Goal: Information Seeking & Learning: Obtain resource

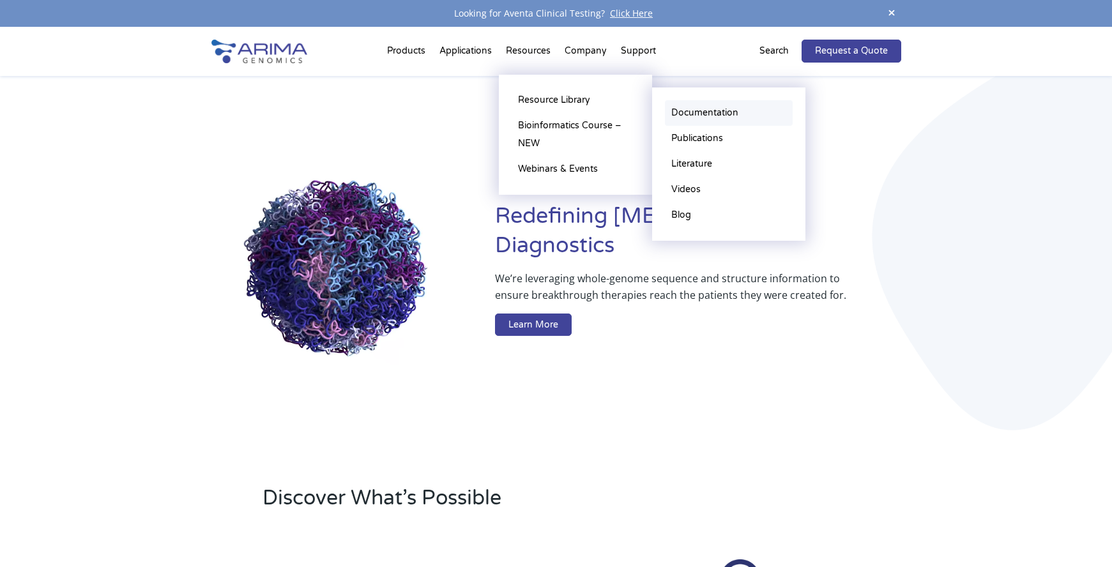
click at [704, 114] on link "Documentation" at bounding box center [729, 113] width 128 height 26
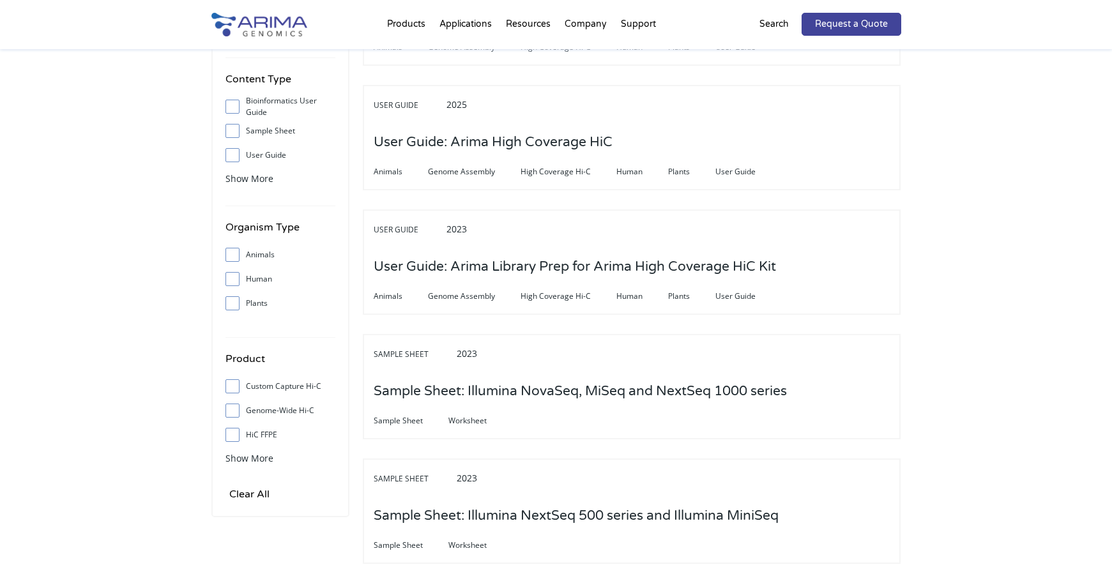
scroll to position [255, 0]
click at [227, 104] on span at bounding box center [235, 107] width 20 height 14
click at [228, 104] on input "Bioinformatics User Guide" at bounding box center [232, 107] width 8 height 8
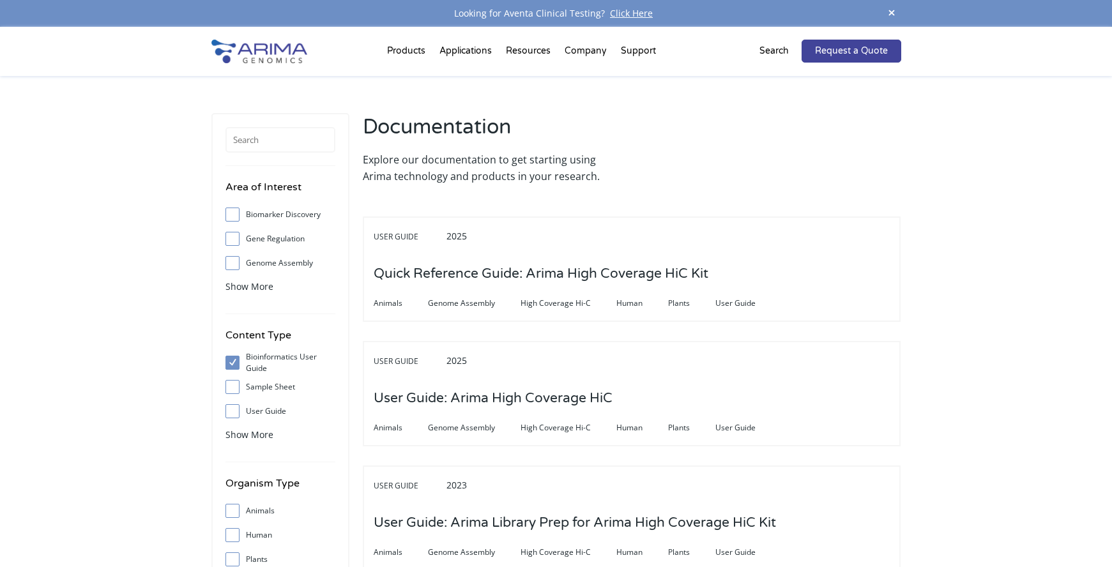
click at [234, 360] on input "Bioinformatics User Guide" at bounding box center [232, 362] width 8 height 8
click at [234, 361] on input "Bioinformatics User Guide" at bounding box center [232, 362] width 8 height 8
click at [231, 361] on input "Bioinformatics User Guide" at bounding box center [232, 362] width 8 height 8
click at [232, 361] on input "Bioinformatics User Guide" at bounding box center [232, 362] width 8 height 8
click at [235, 360] on input "Bioinformatics User Guide" at bounding box center [232, 362] width 8 height 8
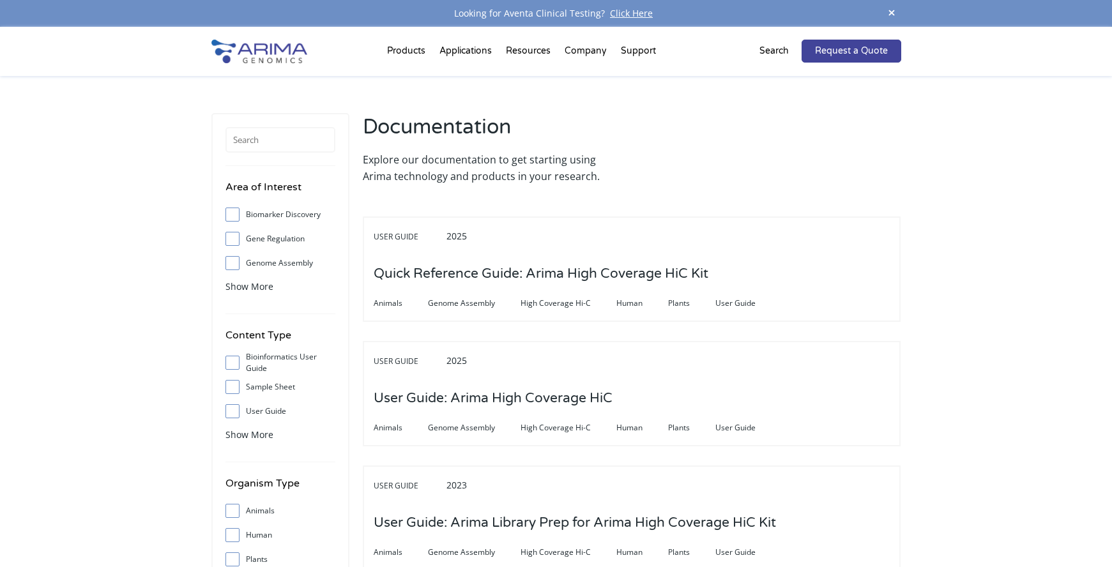
click at [229, 365] on input "Bioinformatics User Guide" at bounding box center [232, 362] width 8 height 8
checkbox input "true"
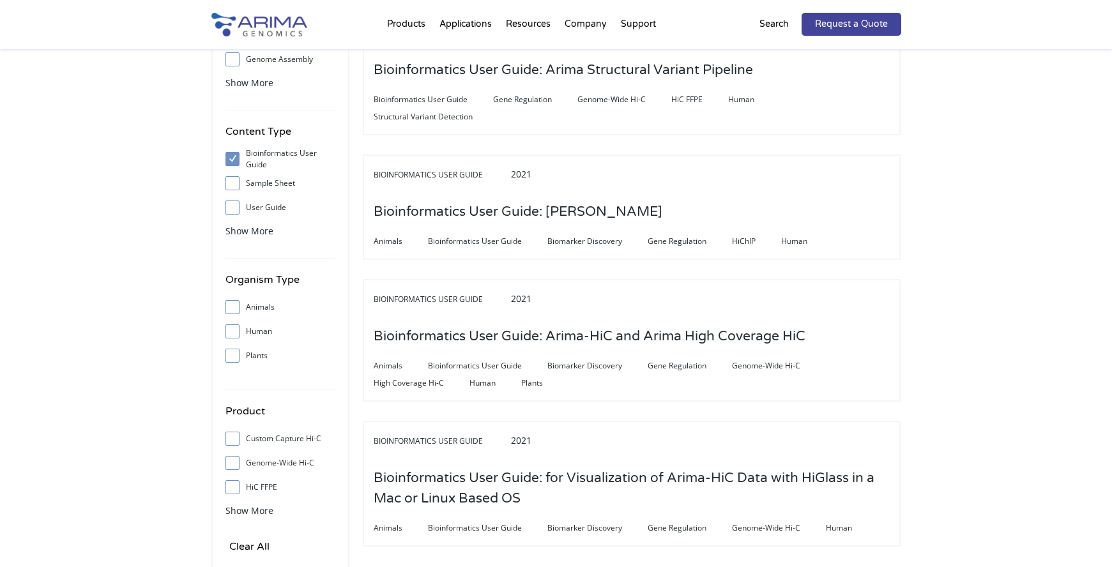
scroll to position [204, 0]
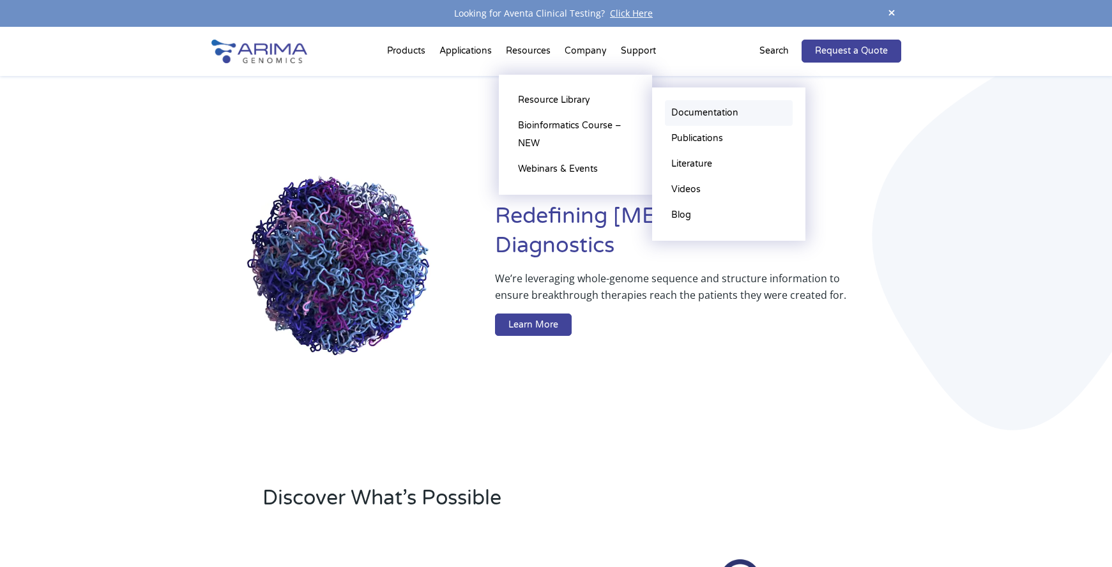
click at [698, 107] on link "Documentation" at bounding box center [729, 113] width 128 height 26
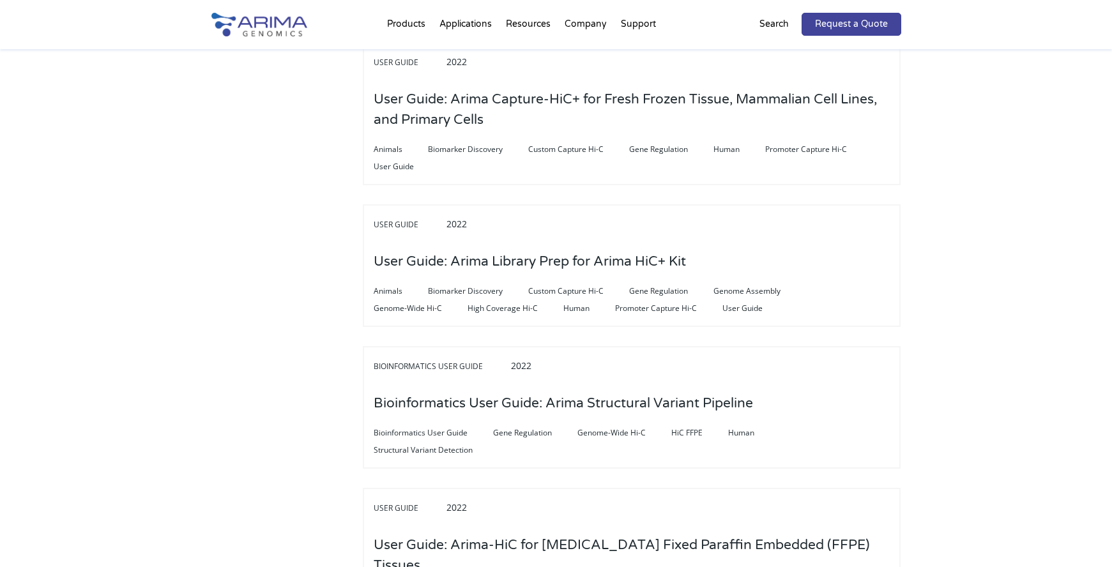
scroll to position [817, 0]
